Goal: Task Accomplishment & Management: Use online tool/utility

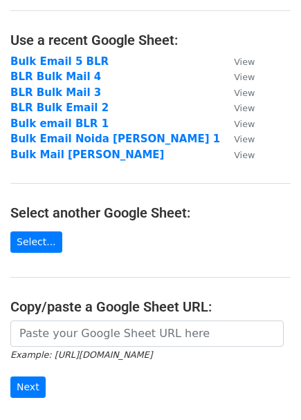
scroll to position [64, 0]
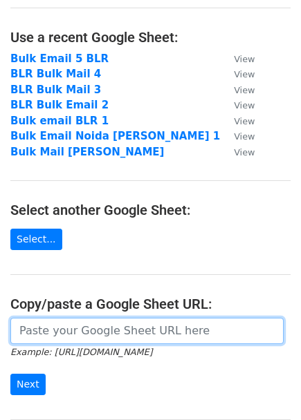
click at [79, 337] on input "url" at bounding box center [146, 331] width 273 height 26
paste input "https://docs.google.com/spreadsheets/d/1fkAm_0Euxv8kRlyC5doqB-6dhhCplHWRDgGZ5_v…"
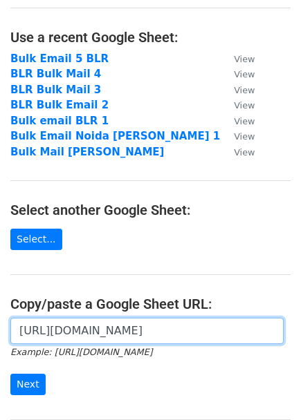
scroll to position [0, 310]
type input "https://docs.google.com/spreadsheets/d/1fkAm_0Euxv8kRlyC5doqB-6dhhCplHWRDgGZ5_v…"
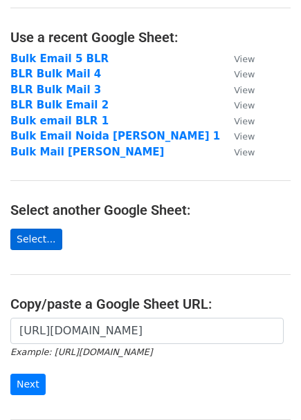
scroll to position [0, 0]
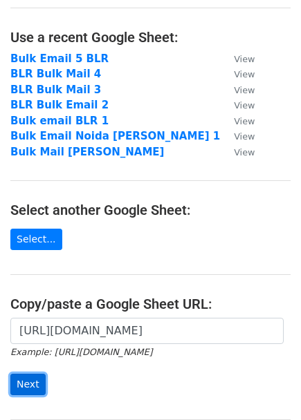
click at [23, 381] on input "Next" at bounding box center [27, 384] width 35 height 21
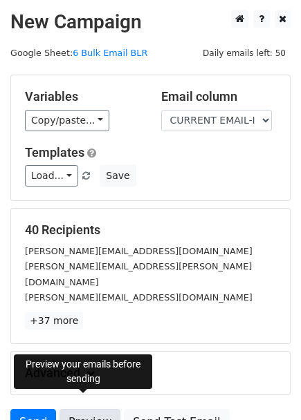
click at [78, 414] on link "Preview" at bounding box center [89, 422] width 61 height 26
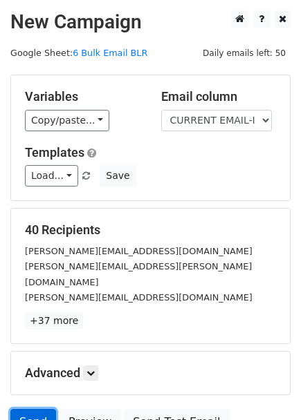
click at [23, 409] on link "Send" at bounding box center [33, 422] width 46 height 26
